Goal: Complete application form: Complete application form

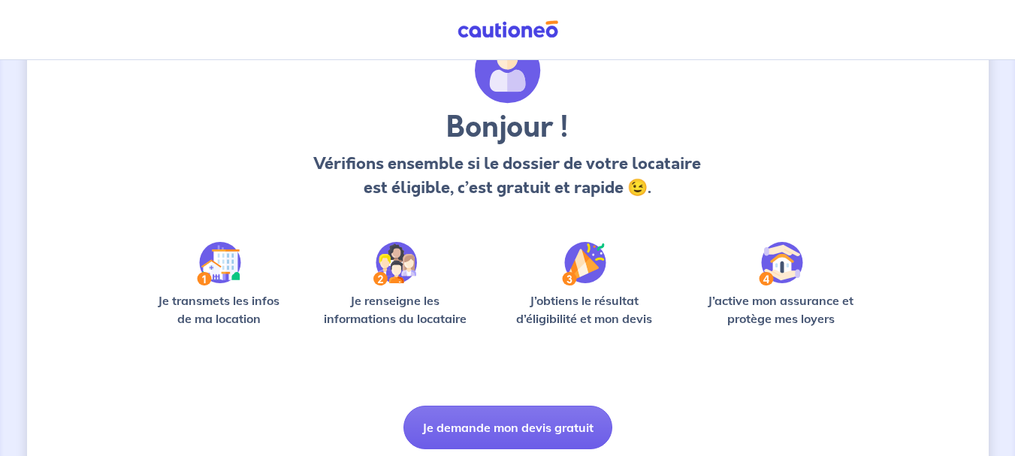
scroll to position [124, 0]
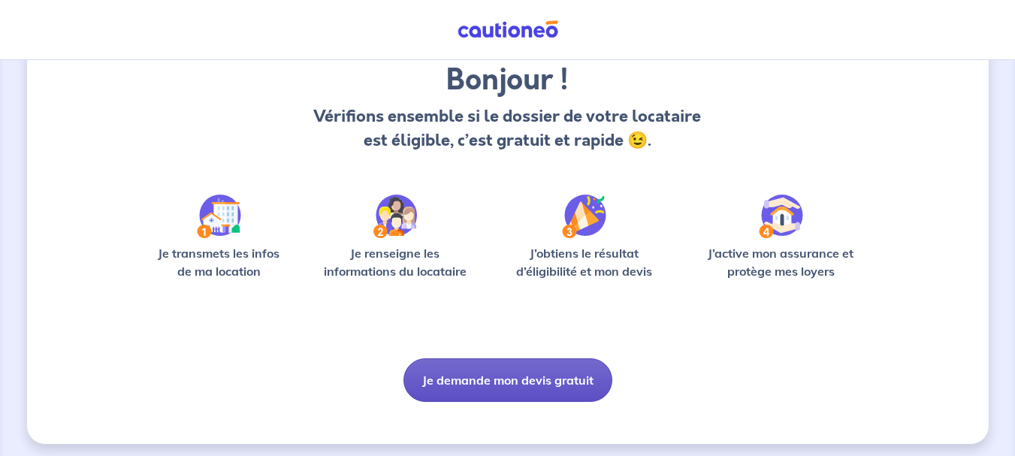
click at [517, 370] on button "Je demande mon devis gratuit" at bounding box center [507, 380] width 209 height 44
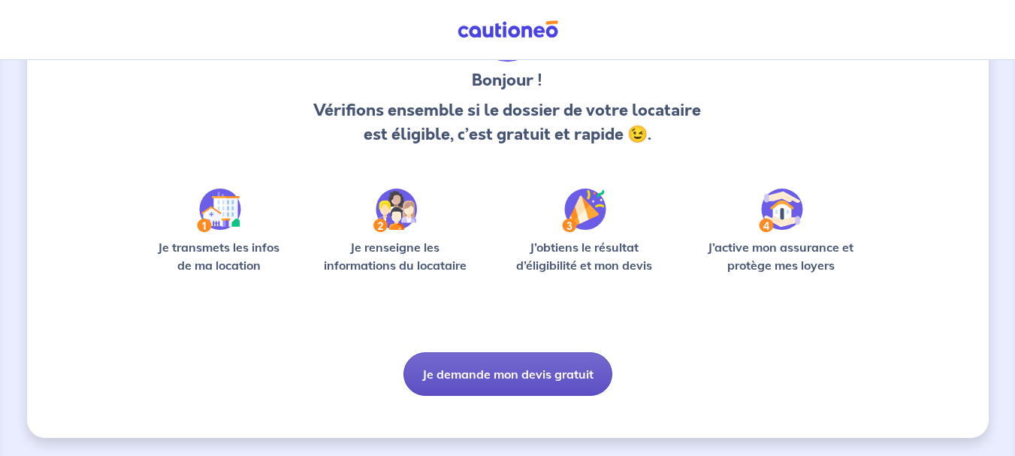
scroll to position [118, 0]
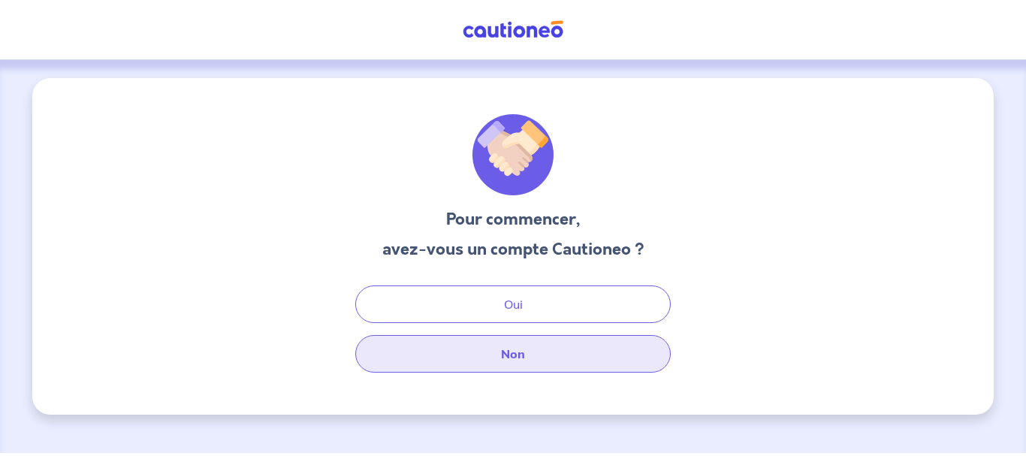
click at [490, 340] on button "Non" at bounding box center [512, 354] width 315 height 38
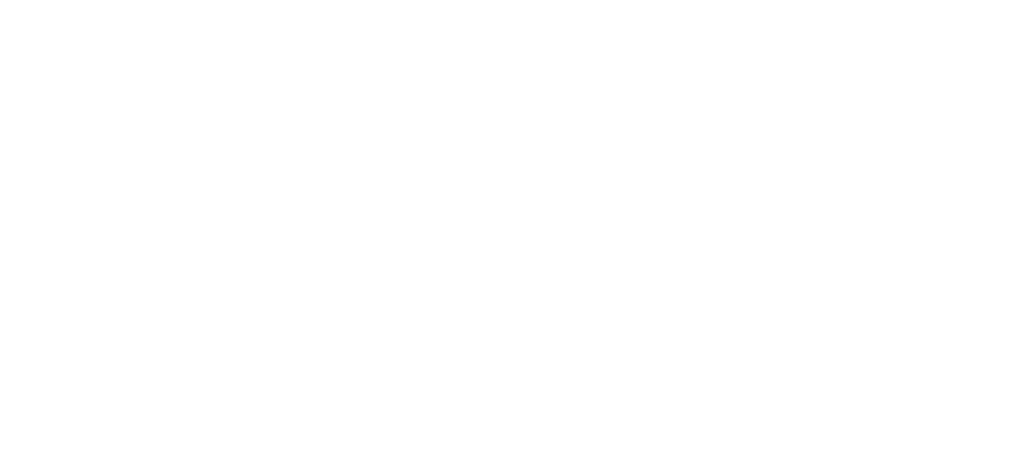
select select "FR"
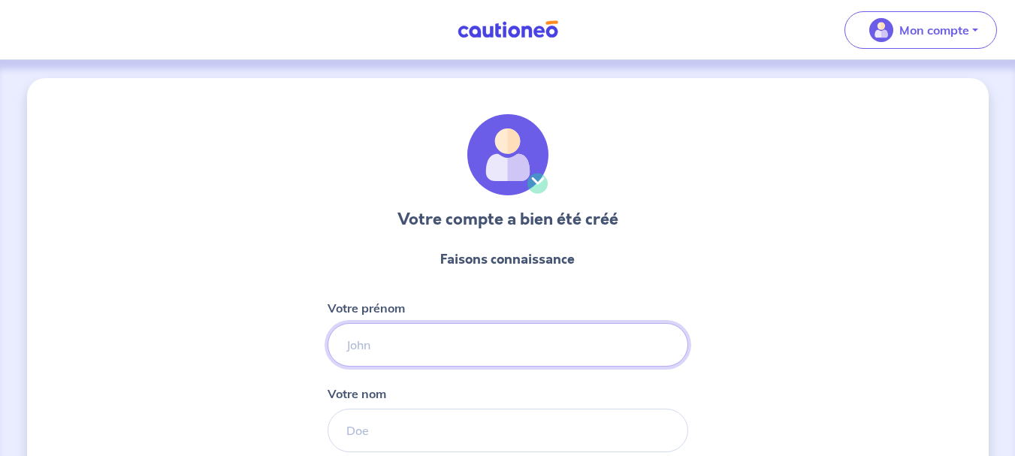
click at [606, 343] on input "Votre prénom" at bounding box center [507, 345] width 361 height 44
type input "anais"
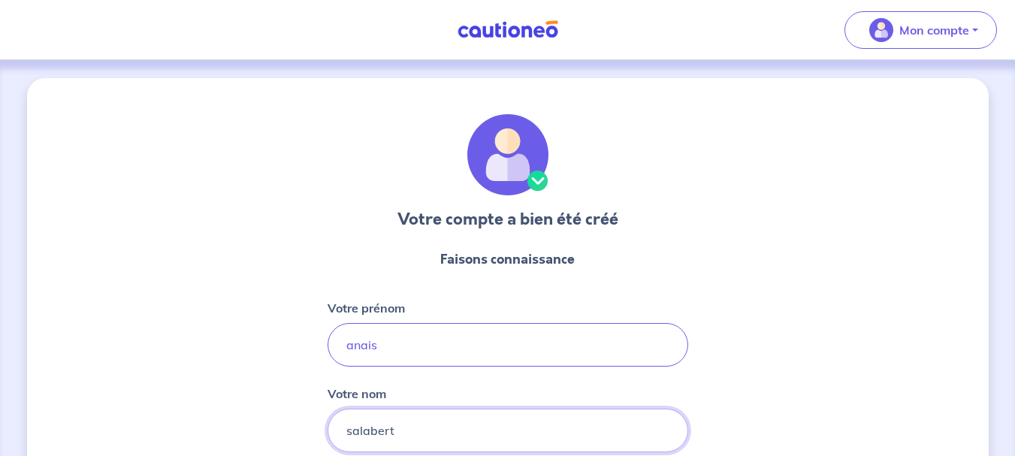
type input "salabert"
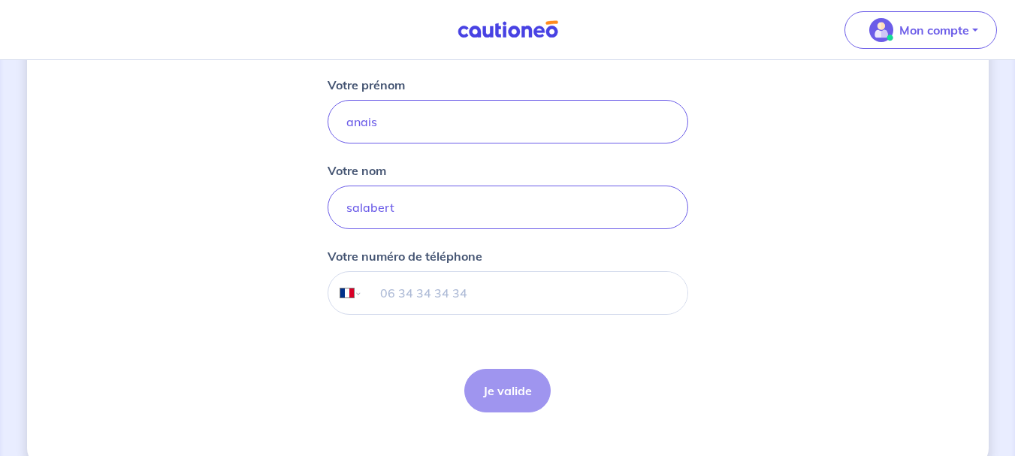
scroll to position [252, 0]
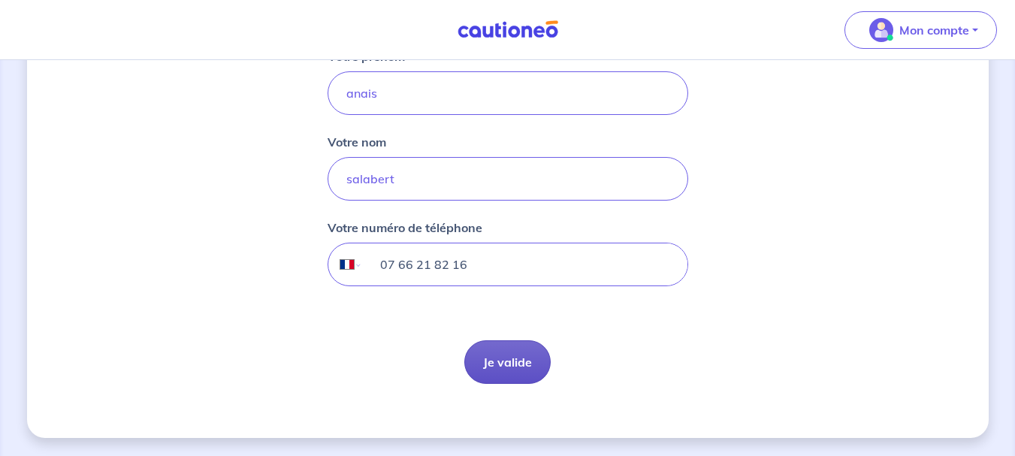
type input "07 66 21 82 16"
click at [514, 370] on button "Je valide" at bounding box center [507, 362] width 86 height 44
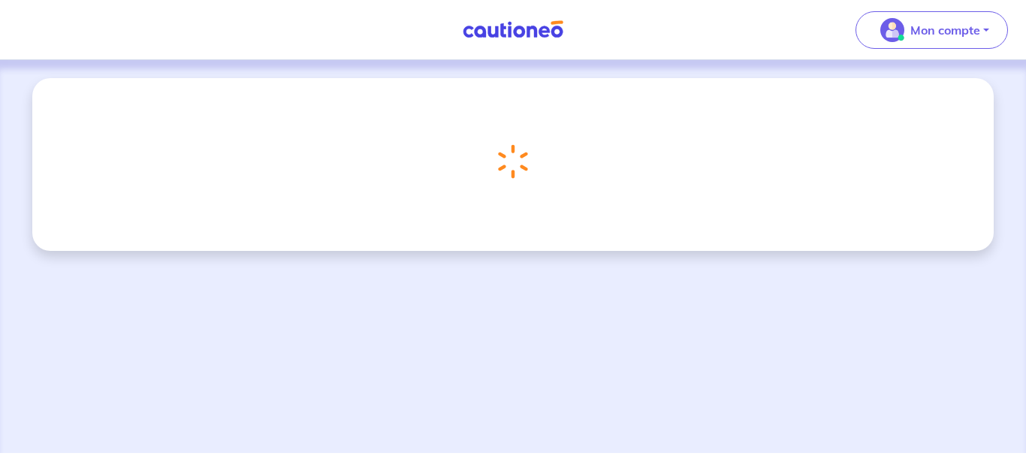
click at [379, 164] on div "Chargement..." at bounding box center [513, 161] width 361 height 95
